Goal: Task Accomplishment & Management: Complete application form

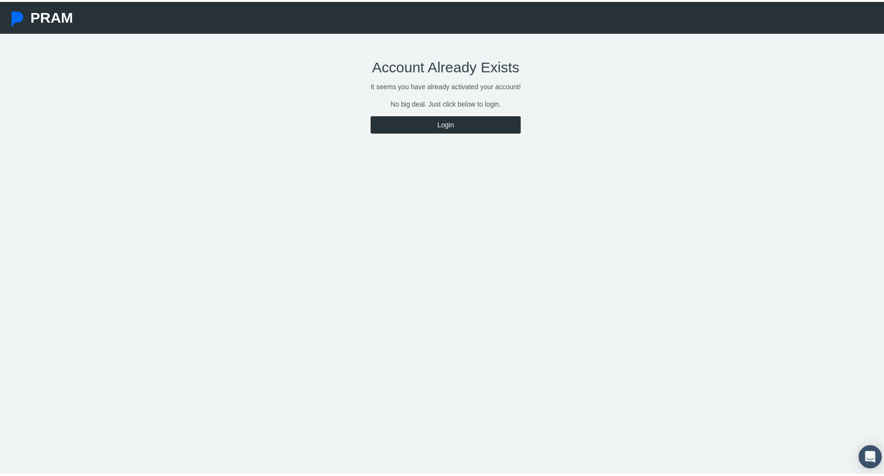
click at [469, 123] on link "Login" at bounding box center [446, 122] width 150 height 17
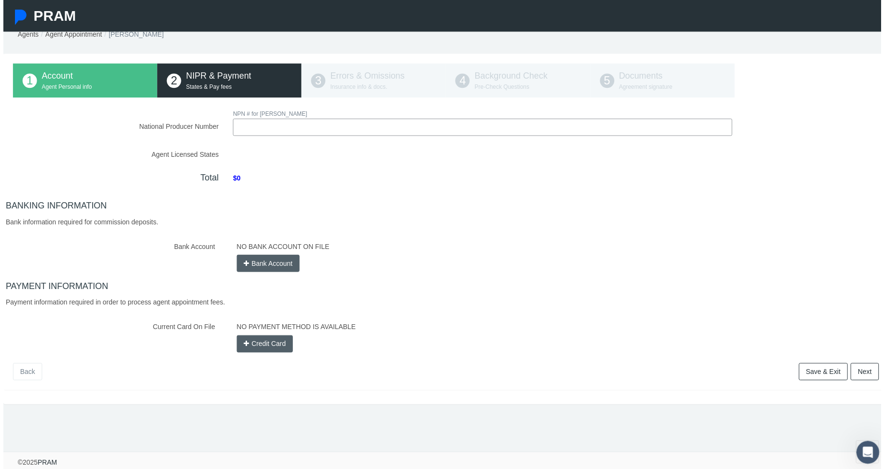
click at [363, 120] on input "National Producer Number" at bounding box center [482, 128] width 503 height 17
type input "20826963"
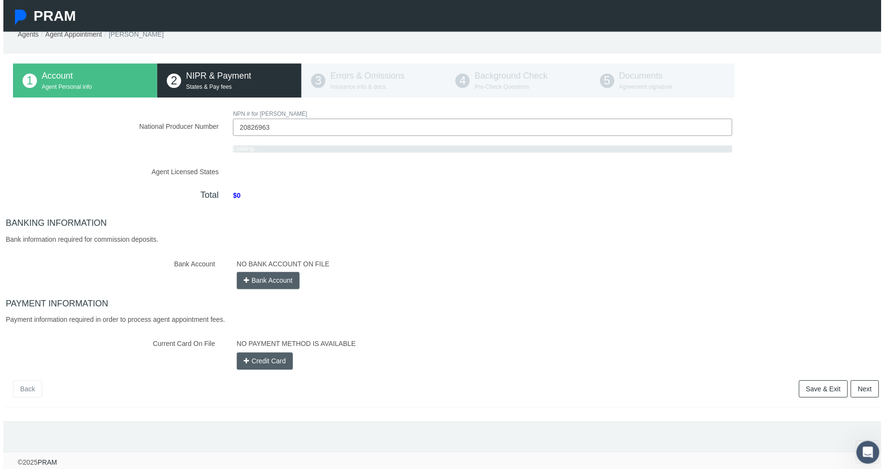
click at [271, 257] on div "NO BANK ACCOUNT ON FILE Bank Account" at bounding box center [558, 274] width 661 height 34
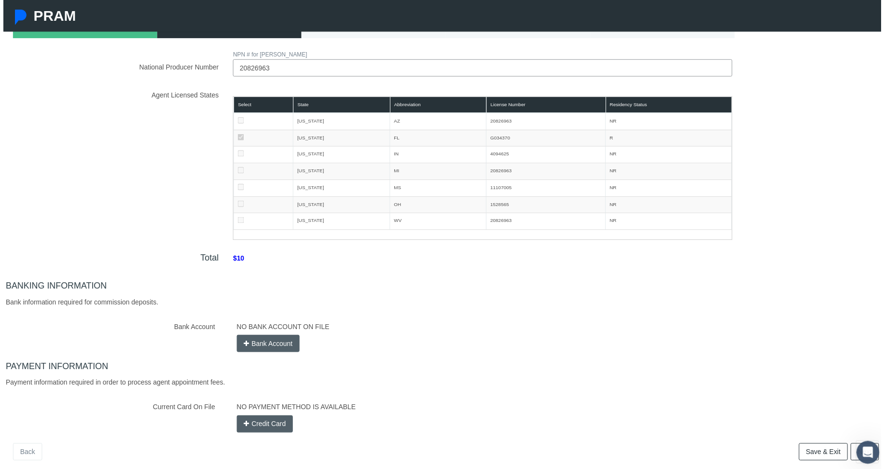
scroll to position [145, 0]
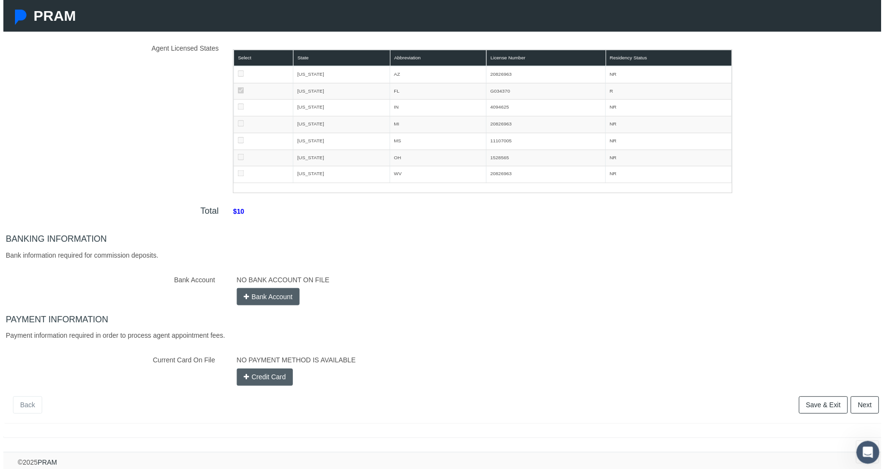
click at [268, 292] on button "Bank Account" at bounding box center [267, 298] width 64 height 17
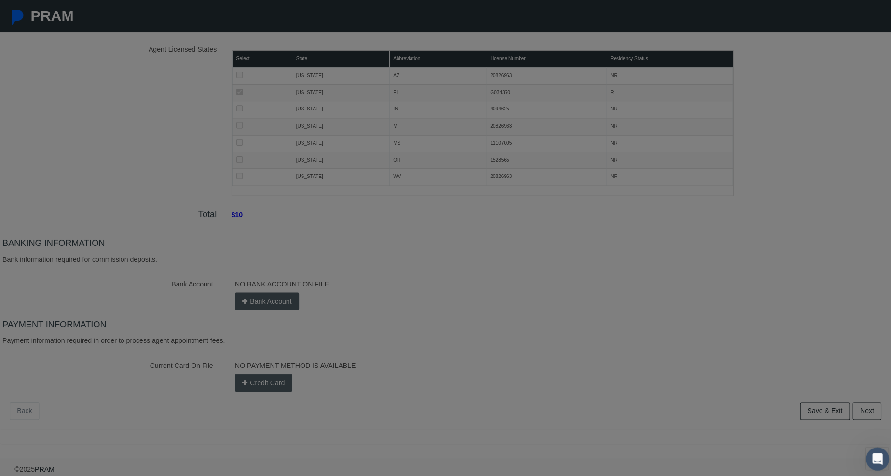
scroll to position [139, 0]
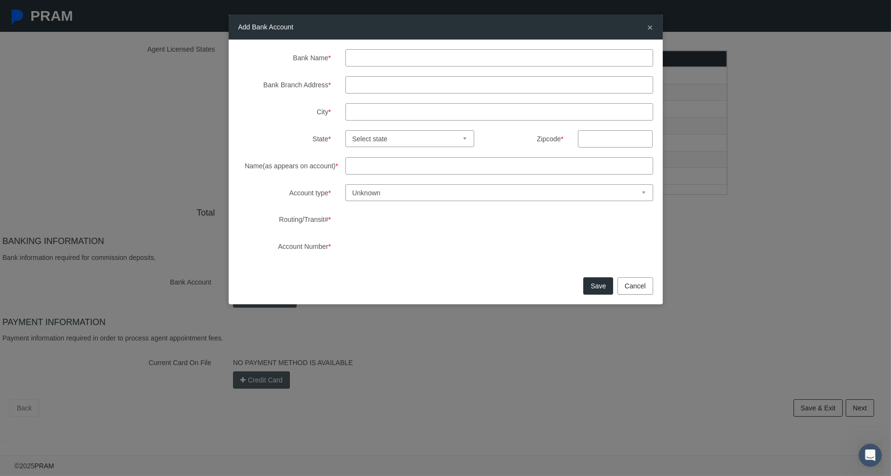
click at [378, 55] on input "Bank Name *" at bounding box center [500, 57] width 308 height 17
type input "Chase Bank"
click at [384, 85] on input "Bank Branch Address *" at bounding box center [500, 84] width 308 height 17
type input "Port Charlotte FL"
click at [399, 138] on select "Select state Alabama Alaska Arizona Arkansas California Colorado Connecticut De…" at bounding box center [410, 138] width 129 height 17
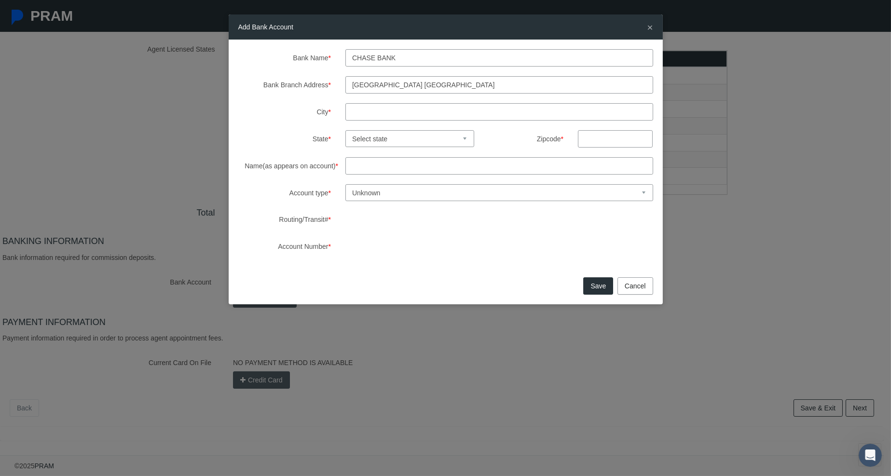
select select "FL"
click at [346, 130] on select "Select state Alabama Alaska Arizona Arkansas California Colorado Connecticut De…" at bounding box center [410, 138] width 129 height 17
click at [595, 145] on input "text" at bounding box center [615, 138] width 75 height 17
type input "33952"
click at [390, 165] on input "Name(as appears on account) *" at bounding box center [500, 165] width 308 height 17
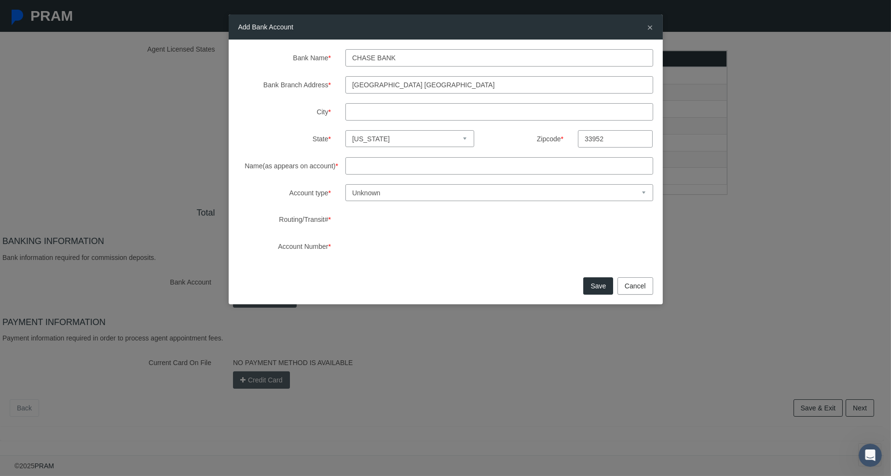
type input "Bobbi Cintron"
type input "Port Charlotte"
click at [395, 194] on select "Unknown Checking Savings" at bounding box center [500, 192] width 308 height 17
select select "2"
click at [346, 184] on select "Unknown Checking Savings" at bounding box center [500, 192] width 308 height 17
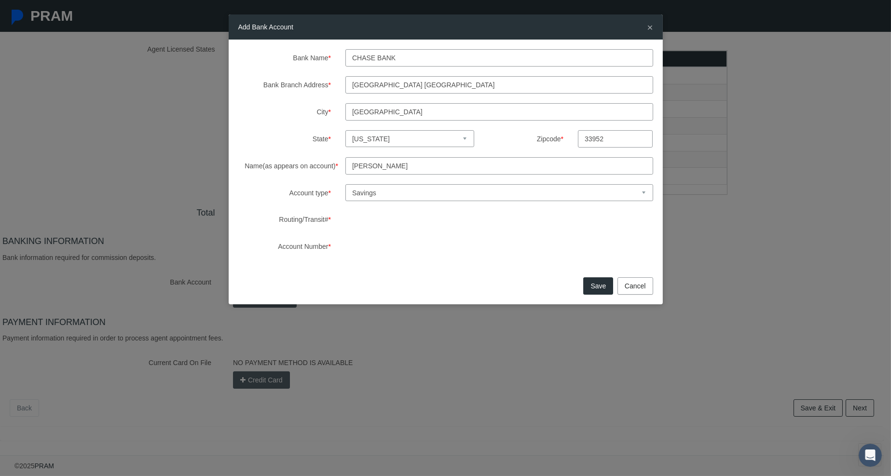
click at [598, 285] on button "Save" at bounding box center [598, 286] width 30 height 17
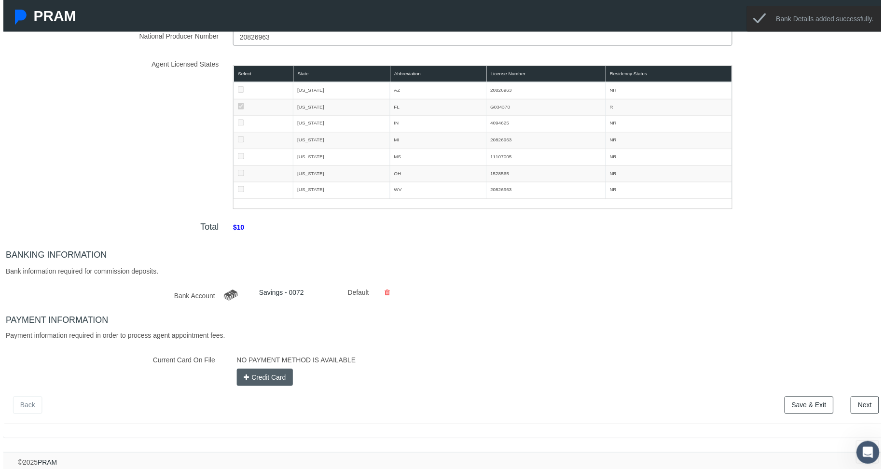
scroll to position [130, 0]
click at [270, 371] on button "Credit Card" at bounding box center [263, 379] width 57 height 17
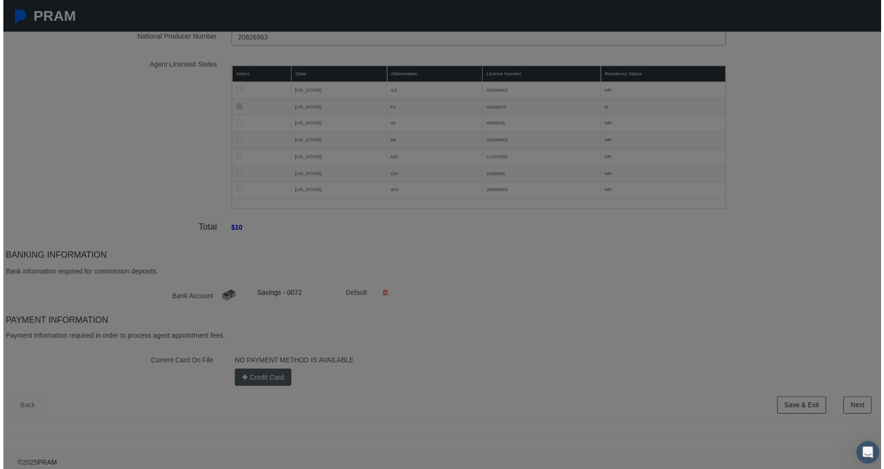
scroll to position [122, 0]
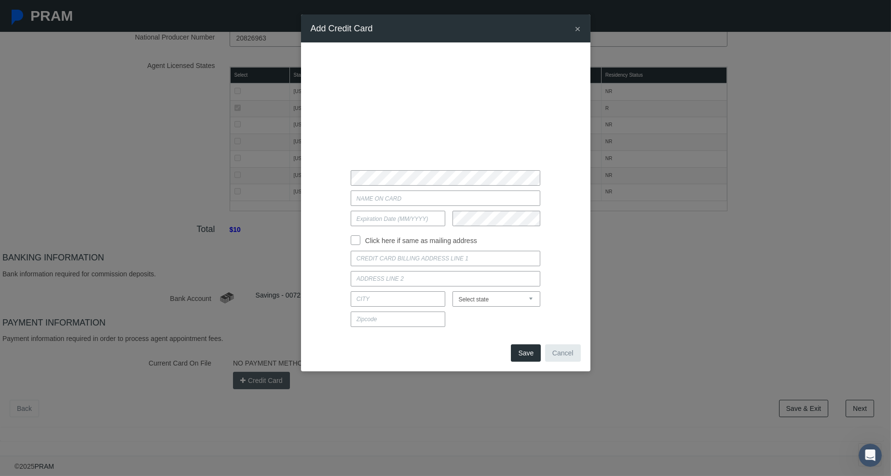
type input "Bobbi Cintron"
type input "08/2030"
click at [357, 242] on input "Click here if same as mailing address" at bounding box center [356, 240] width 10 height 10
checkbox input "true"
type input "613 HARTFORD DR NW"
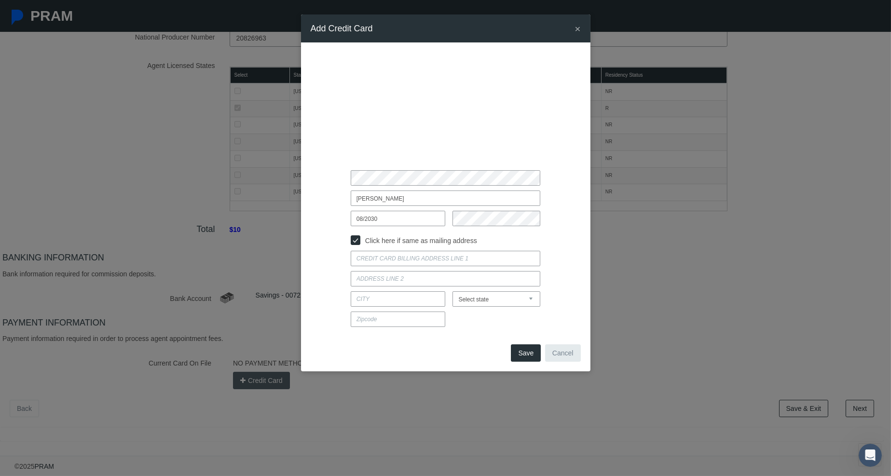
type input "PORT CHARLOTTE"
select select "FL"
type input "33952"
click at [531, 355] on button "Save" at bounding box center [526, 353] width 30 height 17
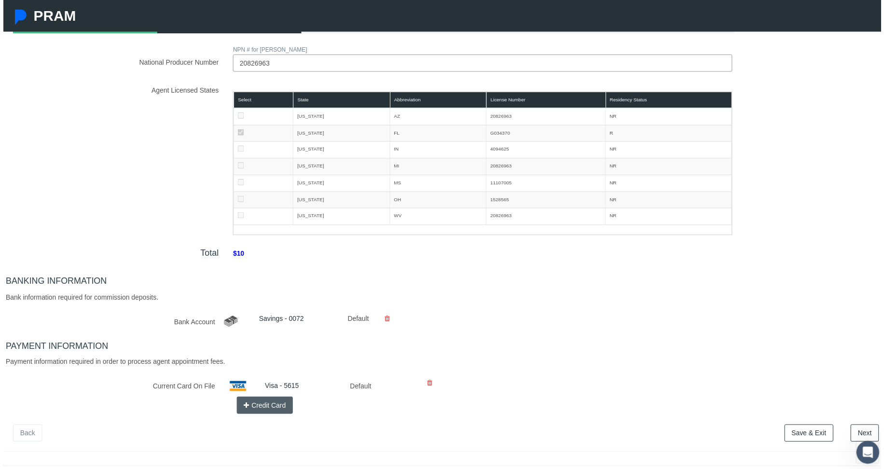
scroll to position [132, 0]
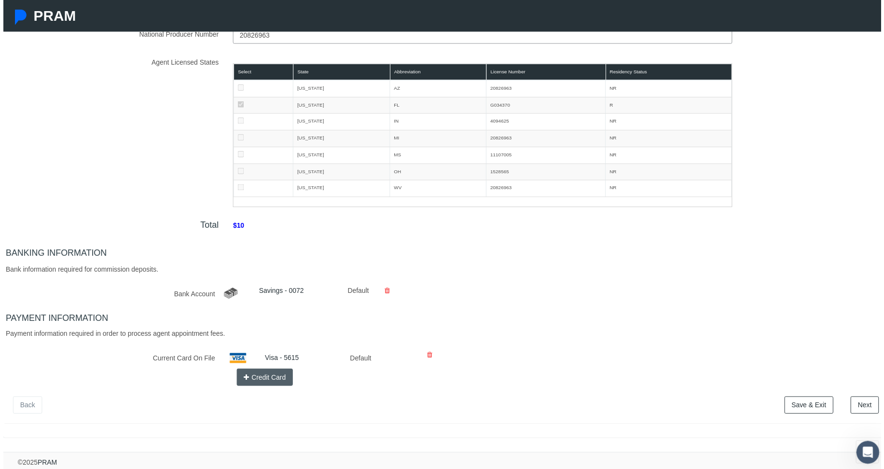
click at [861, 399] on link "Next" at bounding box center [867, 407] width 28 height 17
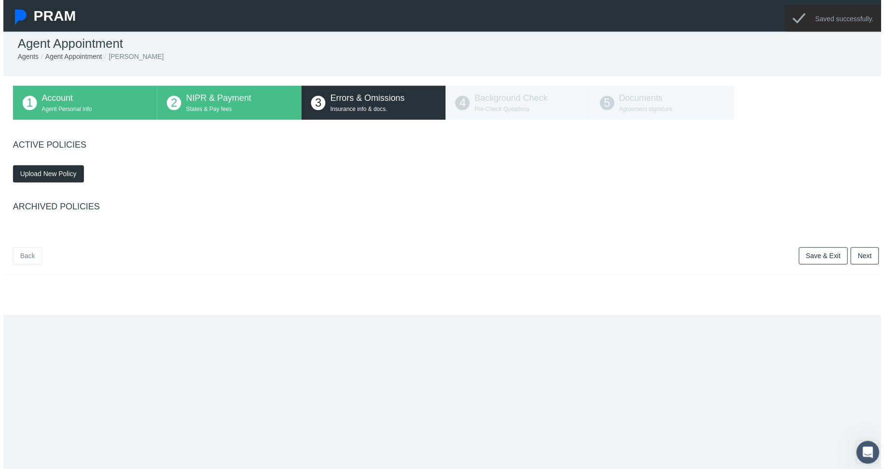
scroll to position [0, 0]
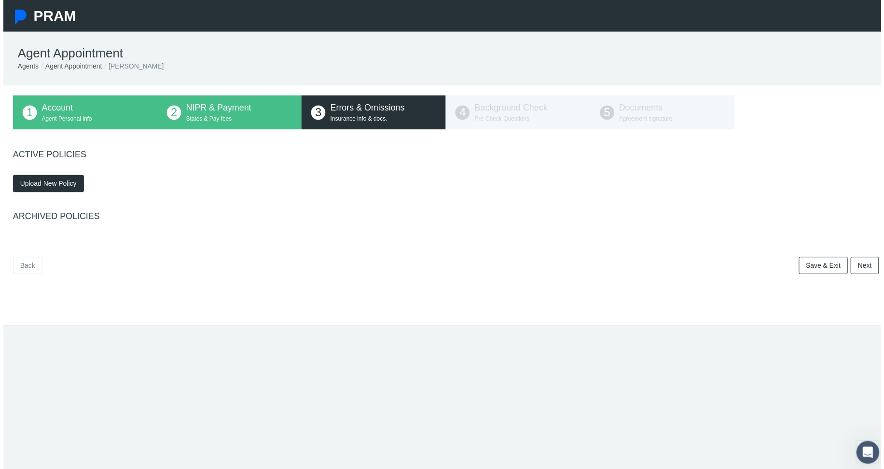
click at [64, 187] on span "Upload New Policy" at bounding box center [45, 185] width 57 height 8
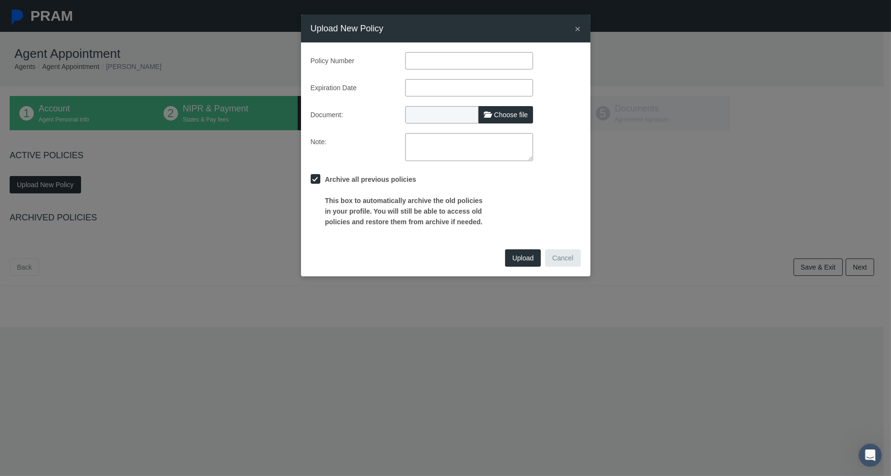
click at [511, 116] on span "Choose file" at bounding box center [511, 115] width 34 height 8
click at [511, 116] on input "Choose file" at bounding box center [469, 113] width 128 height 14
type input "C:\fakepath\20250420_150943 E&O"
type input "20250420_150943 E&O"
click at [523, 260] on div "× Upload New Policy Policy Number Expiration Date Document: 20250420_150943 E&O…" at bounding box center [446, 145] width 290 height 262
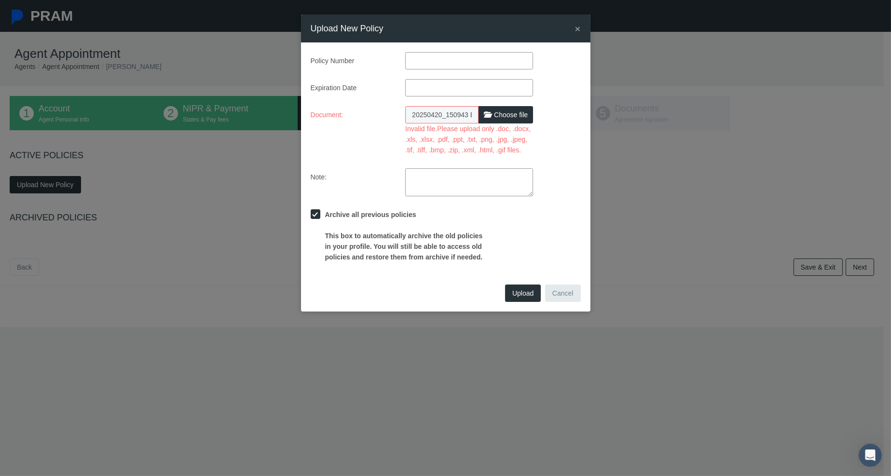
click at [511, 114] on span "Choose file" at bounding box center [511, 115] width 34 height 8
click at [511, 114] on input "Invalid file.Please upload only .doc, .docx, .xls, .xlsx, .pdf, .ppt, .txt, .pn…" at bounding box center [469, 113] width 128 height 14
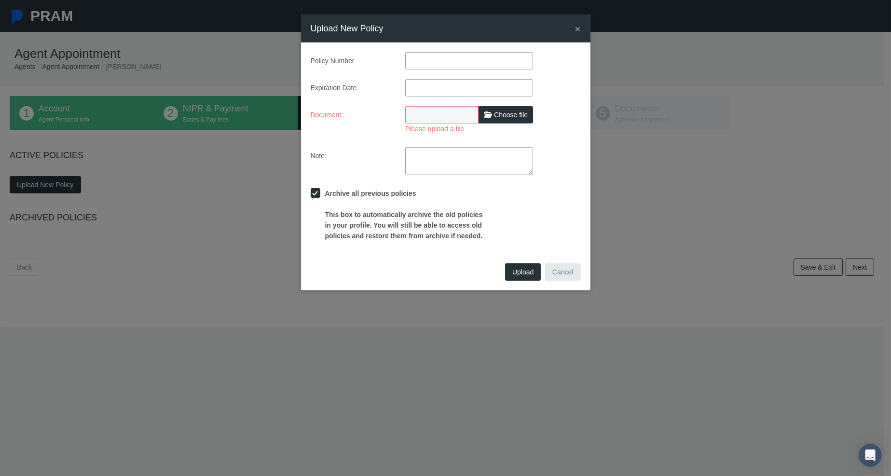
click at [434, 61] on input "text" at bounding box center [469, 60] width 128 height 17
type input "MKLM7PLCA00105"
click at [449, 90] on input "text" at bounding box center [469, 87] width 128 height 17
click at [501, 106] on th "»" at bounding box center [502, 106] width 14 height 14
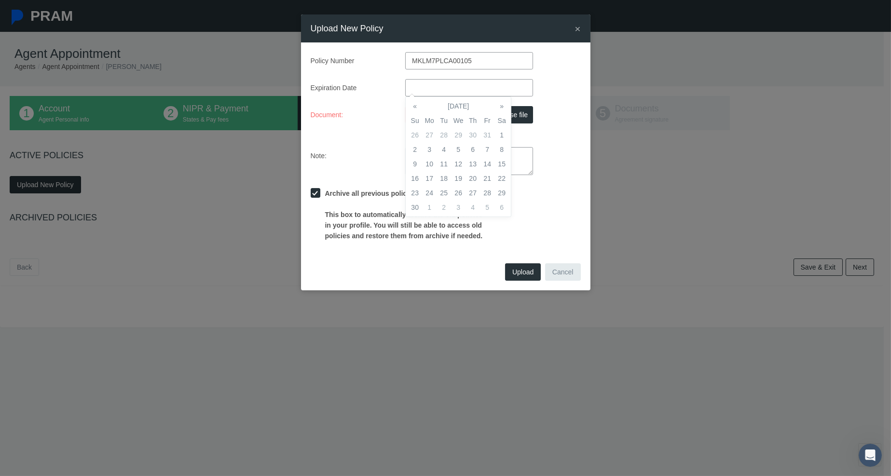
click at [501, 106] on th "»" at bounding box center [502, 106] width 14 height 14
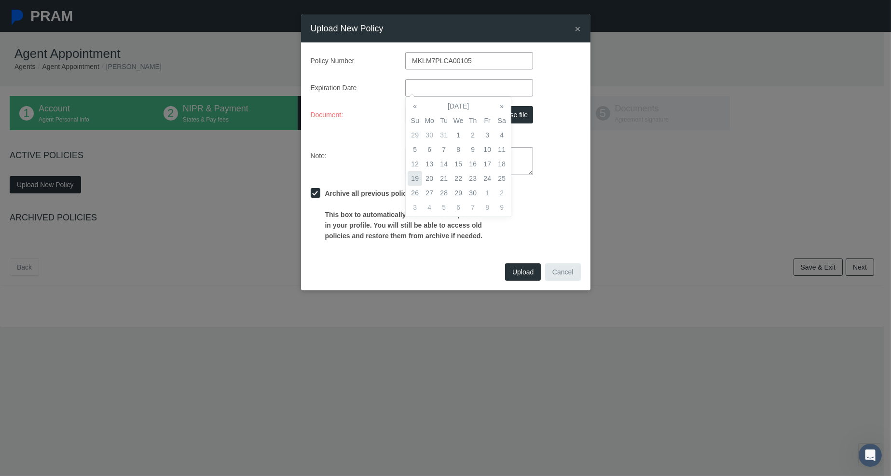
click at [415, 180] on td "19" at bounding box center [415, 178] width 14 height 14
type input "04/19/2026"
click at [417, 177] on td "19" at bounding box center [415, 178] width 14 height 14
click at [570, 139] on div "Policy Number MKLM7PLCA00105 Expiration Date 04/19/2026 Document: Choose file P…" at bounding box center [446, 146] width 270 height 189
click at [503, 114] on span "Choose file" at bounding box center [511, 115] width 34 height 8
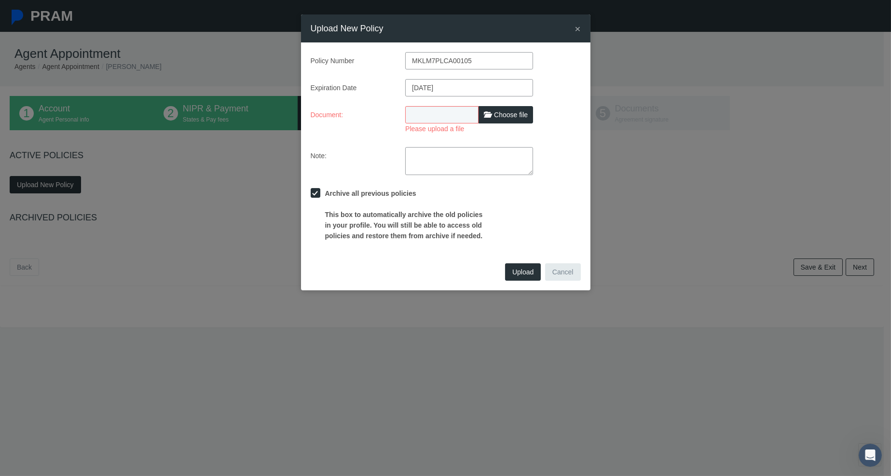
click at [503, 114] on input "Please upload a file" at bounding box center [469, 113] width 128 height 14
type input "C:\fakepath\Receipt_2025-09-22_170154- E & O 9-22-25 Bobbi .pdf"
type input "Receipt_2025-09-22_170154- E & O 9-22-25 Bobbi .pdf"
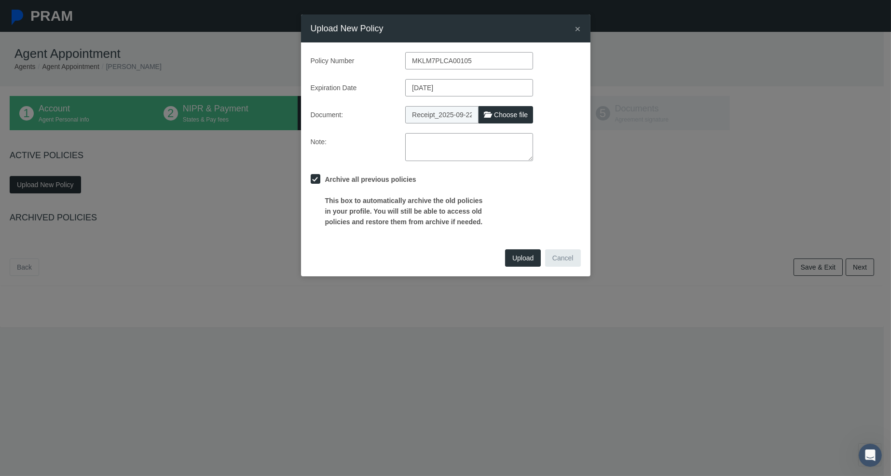
click at [528, 271] on div "Upload Cancel" at bounding box center [446, 262] width 290 height 30
click at [435, 150] on textarea at bounding box center [469, 147] width 128 height 28
type textarea "Current E&O Certificate"
click at [523, 255] on span "Upload" at bounding box center [523, 258] width 21 height 8
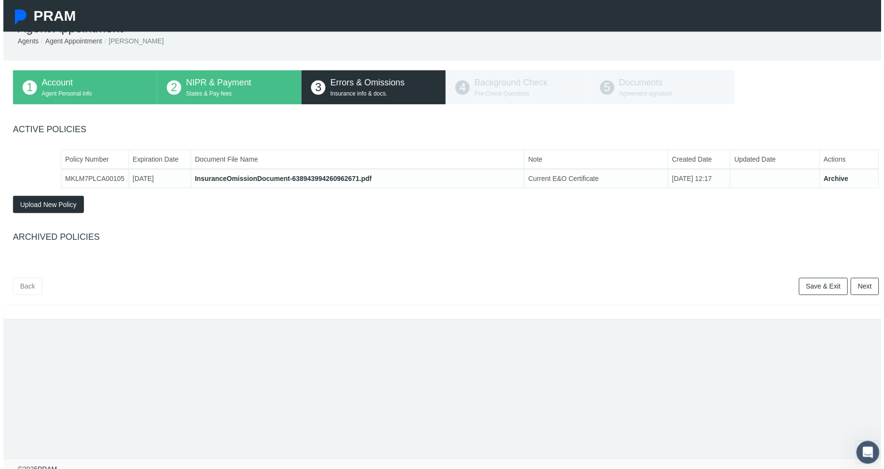
scroll to position [39, 0]
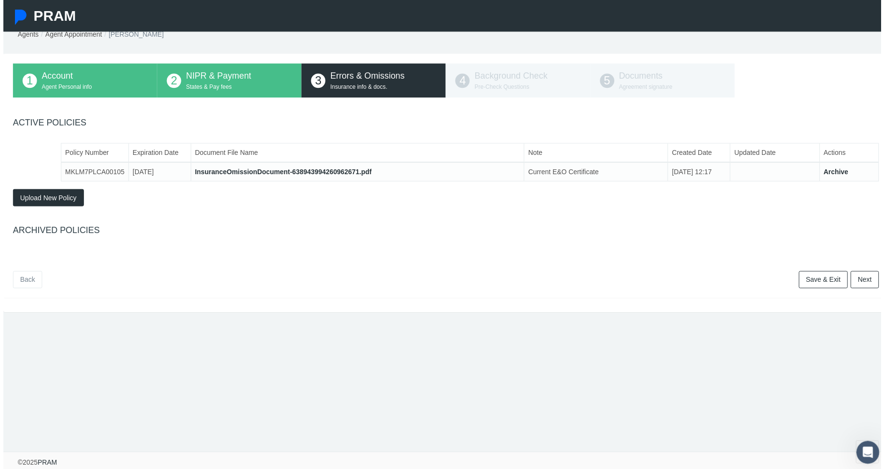
click at [861, 275] on link "Next" at bounding box center [867, 281] width 28 height 17
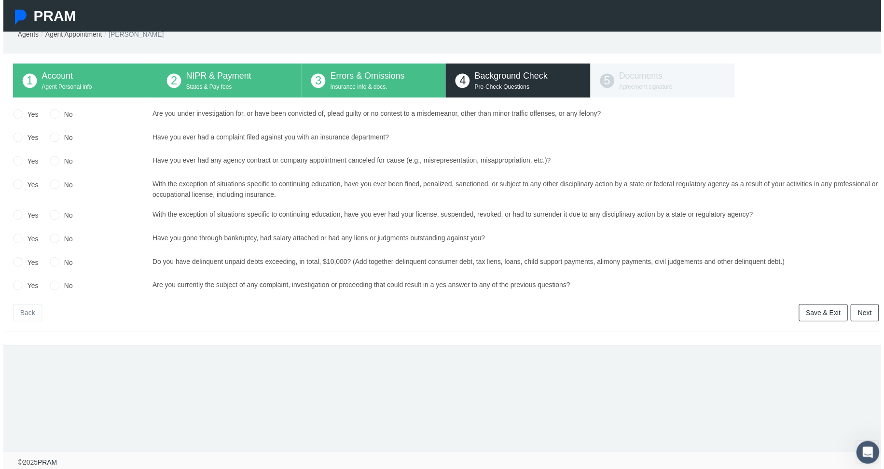
click at [69, 110] on label "No" at bounding box center [63, 115] width 14 height 11
click at [56, 109] on input "No" at bounding box center [52, 114] width 10 height 10
radio input "true"
click at [65, 134] on label "No" at bounding box center [63, 139] width 14 height 11
click at [56, 133] on input "No" at bounding box center [52, 138] width 10 height 10
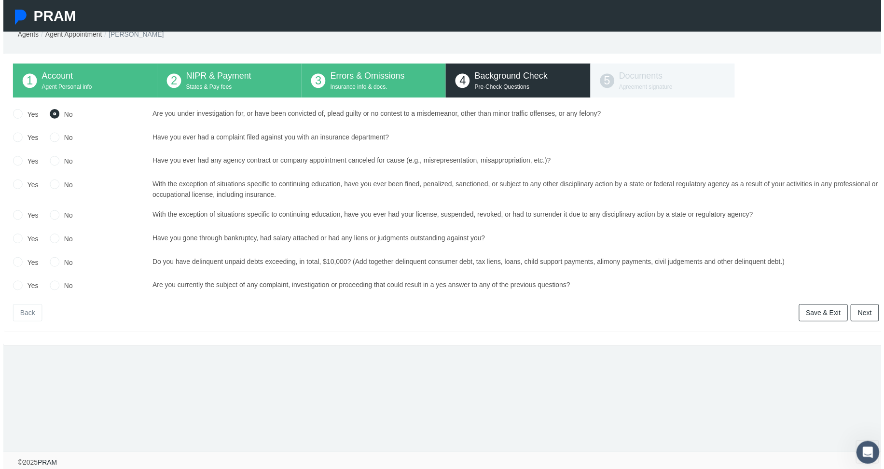
radio input "true"
click at [64, 157] on label "No" at bounding box center [63, 162] width 14 height 11
click at [56, 156] on input "No" at bounding box center [52, 161] width 10 height 10
radio input "true"
click at [69, 181] on label "No" at bounding box center [63, 186] width 14 height 11
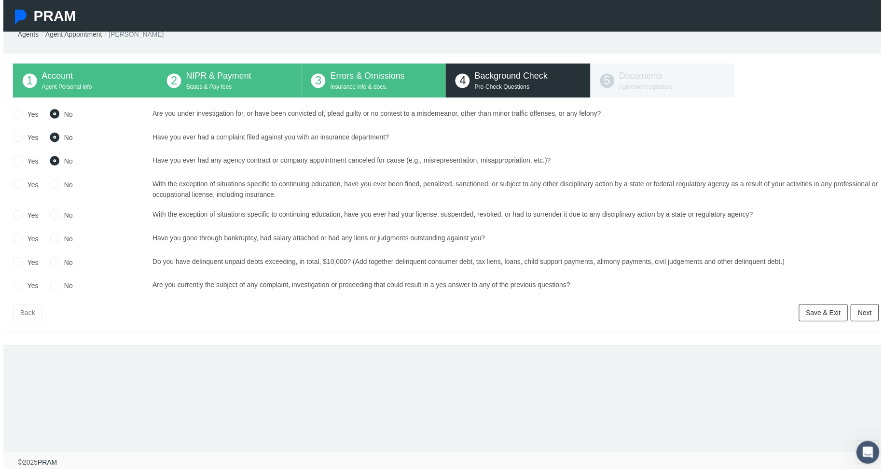
click at [56, 180] on input "No" at bounding box center [52, 185] width 10 height 10
radio input "true"
click at [54, 211] on input "No" at bounding box center [52, 216] width 10 height 10
radio input "true"
click at [49, 235] on input "No" at bounding box center [52, 240] width 10 height 10
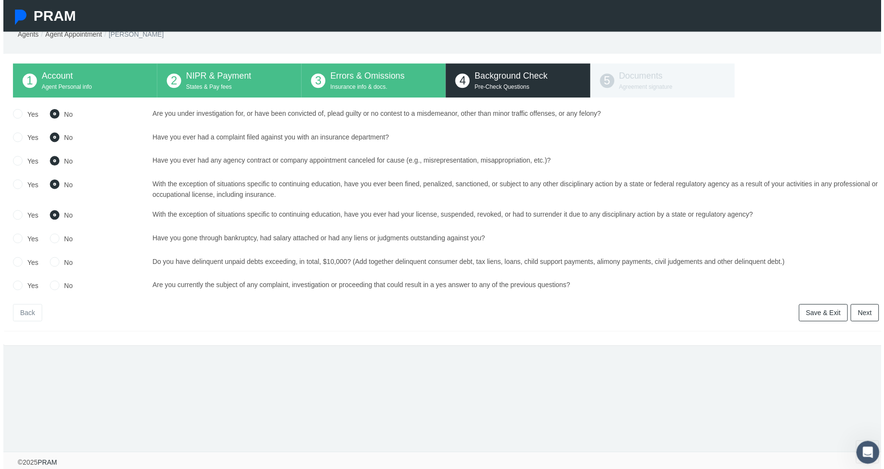
radio input "true"
click at [51, 258] on input "No" at bounding box center [52, 263] width 10 height 10
radio input "true"
click at [56, 282] on input "No" at bounding box center [52, 287] width 10 height 10
radio input "true"
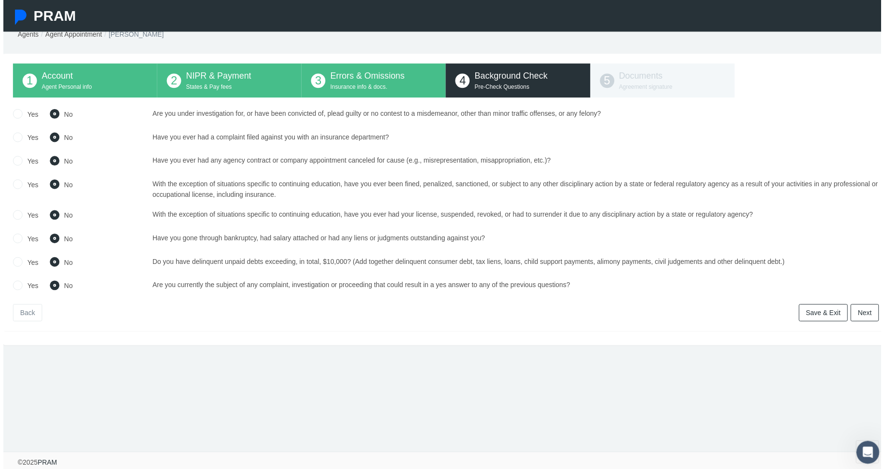
click at [870, 307] on link "Next" at bounding box center [867, 314] width 28 height 17
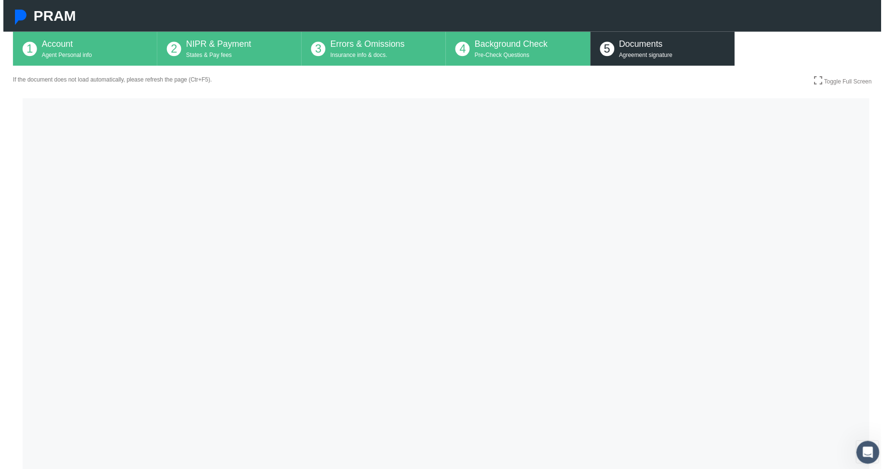
scroll to position [87, 0]
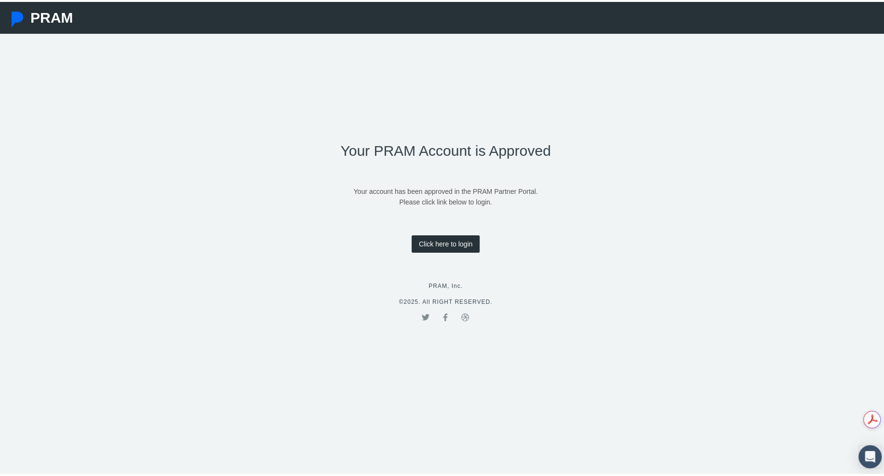
click at [471, 238] on link "Click here to login" at bounding box center [446, 242] width 68 height 17
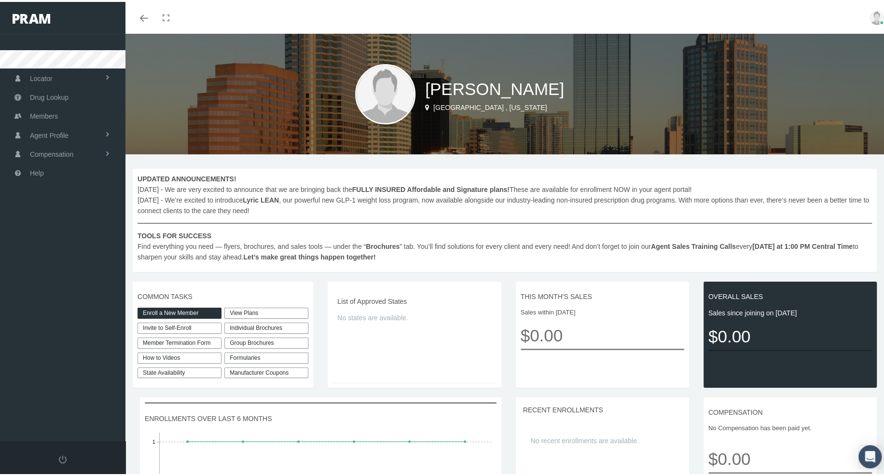
click at [382, 104] on img at bounding box center [385, 92] width 60 height 60
click at [875, 17] on img at bounding box center [877, 16] width 14 height 14
click at [831, 47] on link "Profile" at bounding box center [852, 47] width 71 height 18
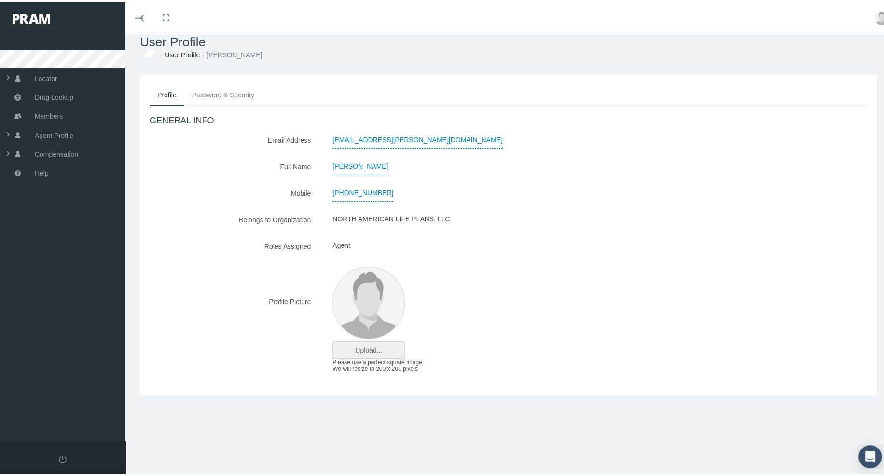
scroll to position [21, 0]
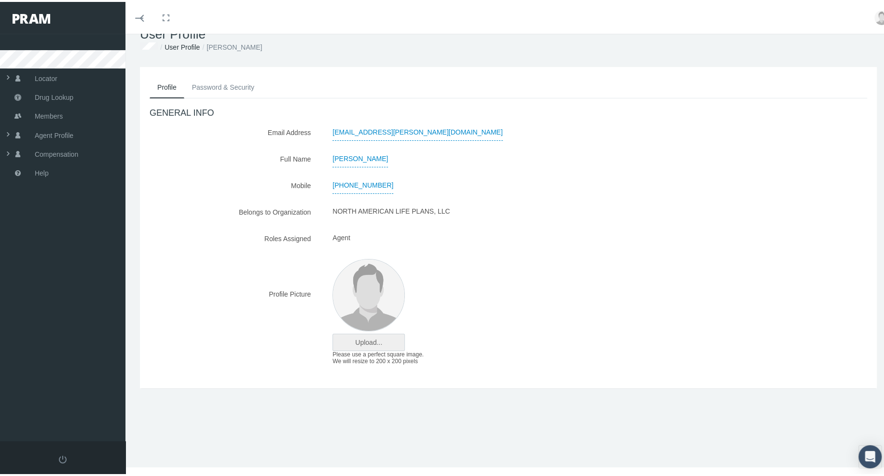
click at [371, 339] on input "file" at bounding box center [368, 341] width 71 height 16
type input "C:\fakepath\Favorite-Aragon-Headshot-24-9-9-25 Bobbi C.jpeg"
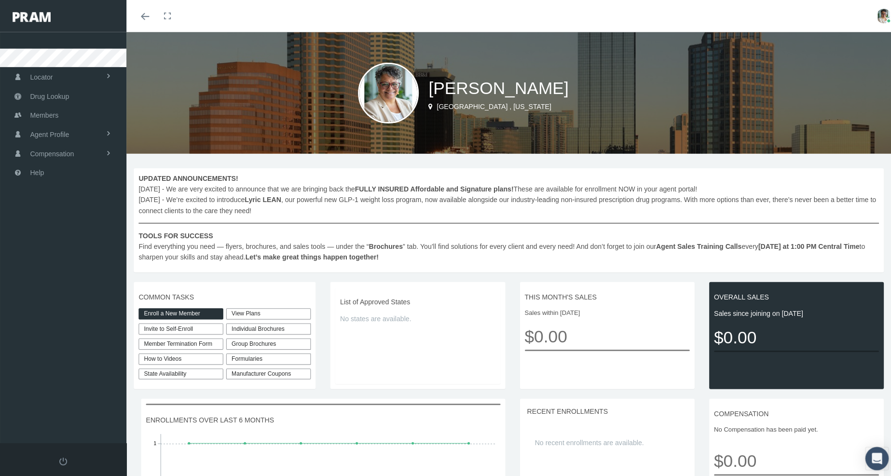
scroll to position [48, 0]
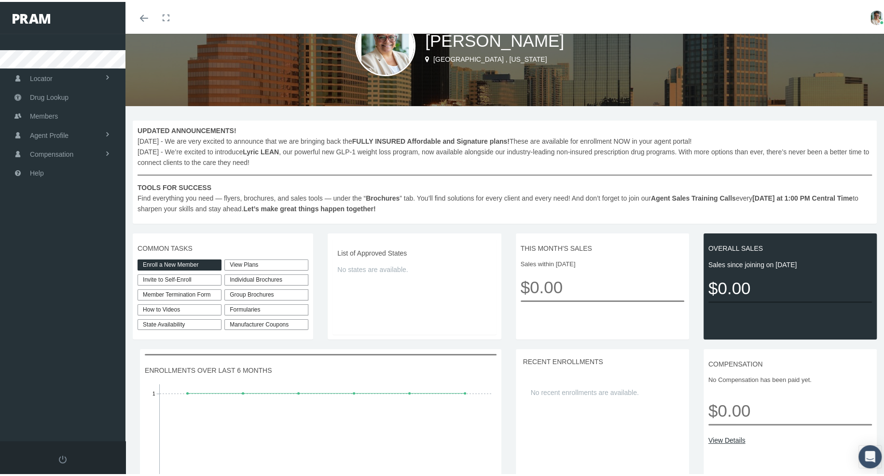
click at [193, 276] on link "Invite to Self-Enroll" at bounding box center [180, 278] width 84 height 11
type input "https://prod.pram.com/directenrollment/10207?sc=Dra6mCqbpuwizL"
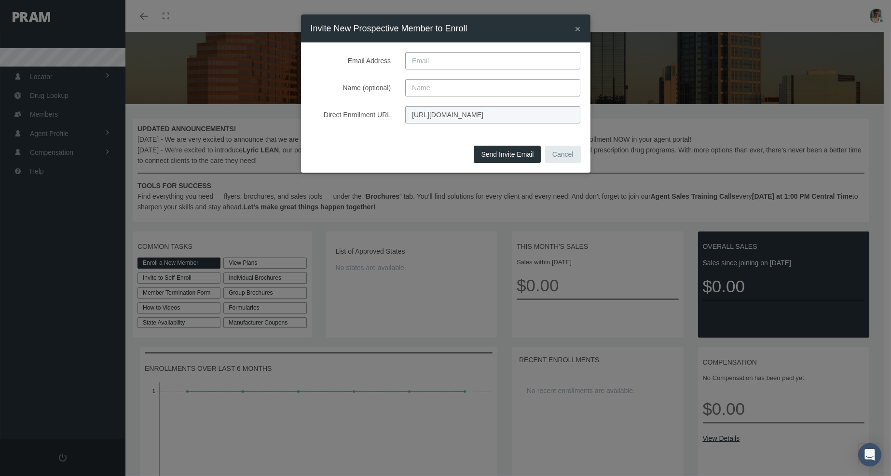
scroll to position [0, 42]
drag, startPoint x: 410, startPoint y: 113, endPoint x: 621, endPoint y: 103, distance: 211.2
click at [621, 103] on div "× Invite New Prospective Member to Enroll Email Address Name (optional) Direct …" at bounding box center [445, 238] width 891 height 476
click at [579, 28] on span "×" at bounding box center [578, 28] width 6 height 11
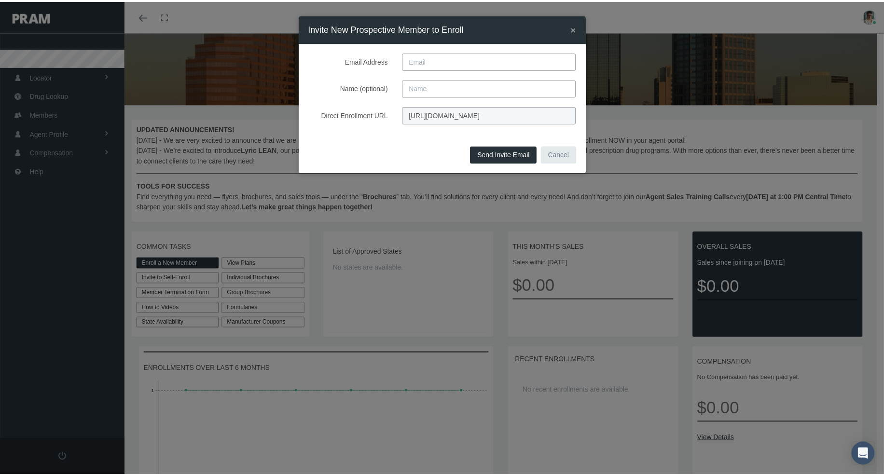
scroll to position [0, 0]
